Goal: Task Accomplishment & Management: Manage account settings

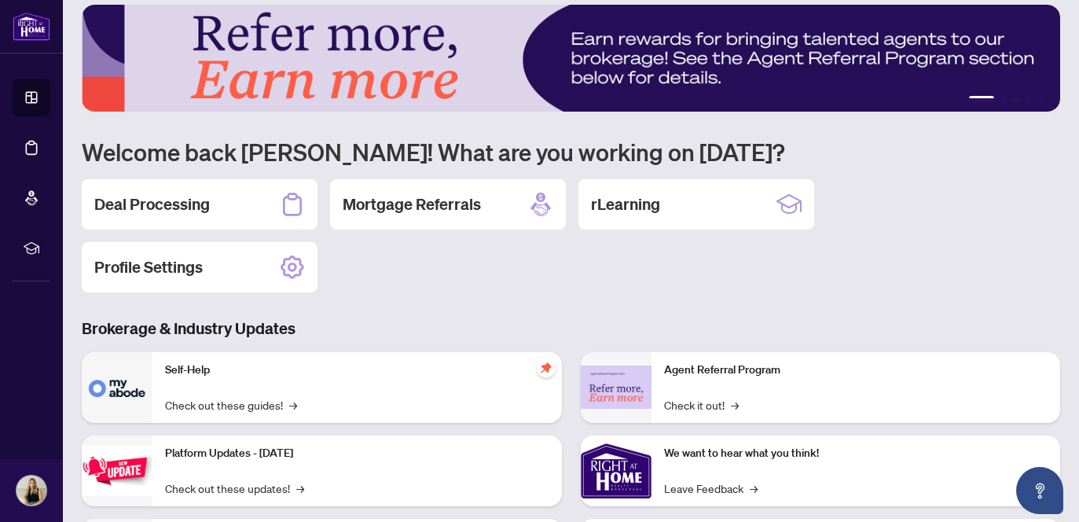
scroll to position [13, 0]
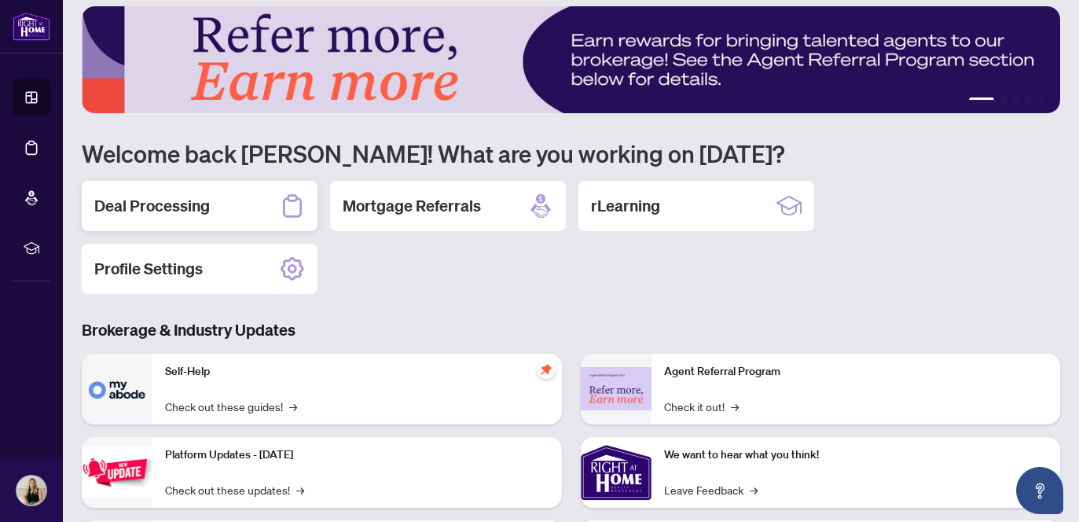
click at [145, 211] on h2 "Deal Processing" at bounding box center [152, 206] width 116 height 22
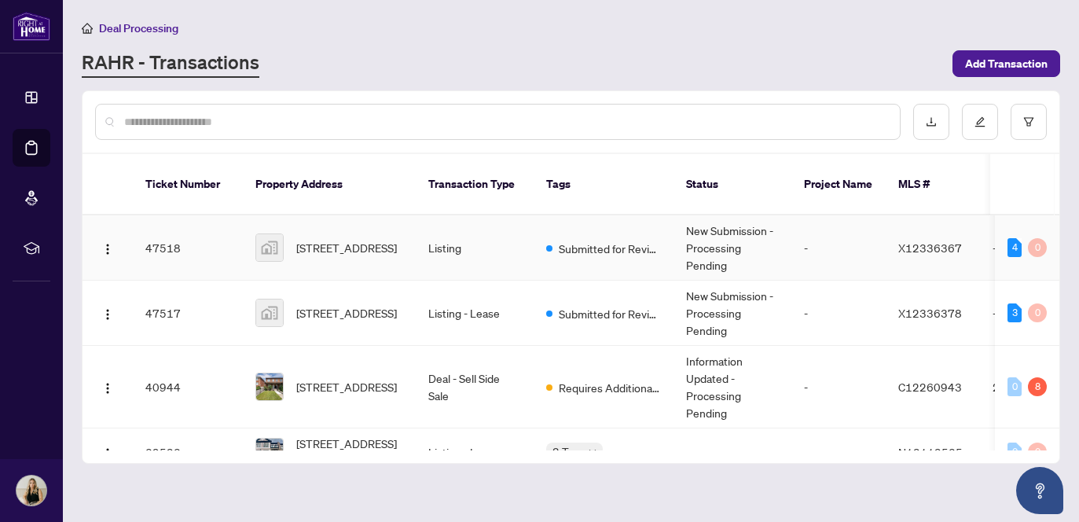
click at [488, 233] on td "Listing" at bounding box center [475, 247] width 118 height 65
